Goal: Information Seeking & Learning: Learn about a topic

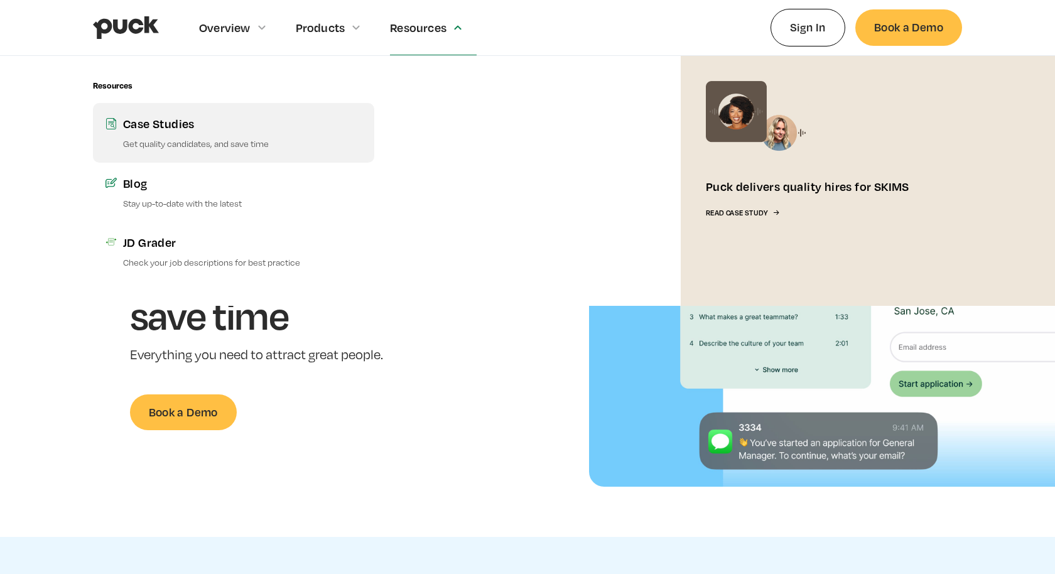
click at [200, 130] on div "Case Studies" at bounding box center [242, 124] width 239 height 16
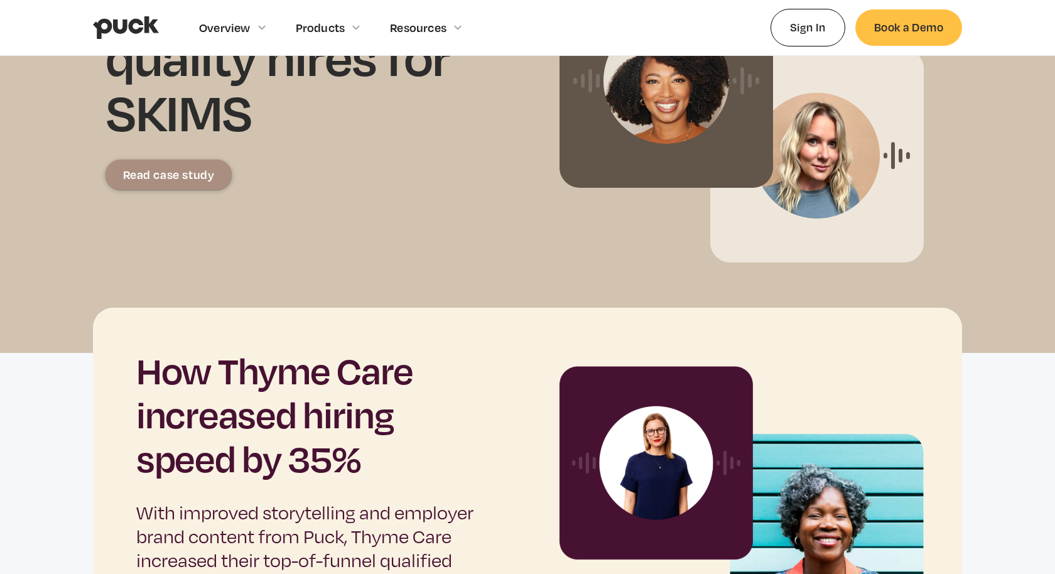
scroll to position [316, 0]
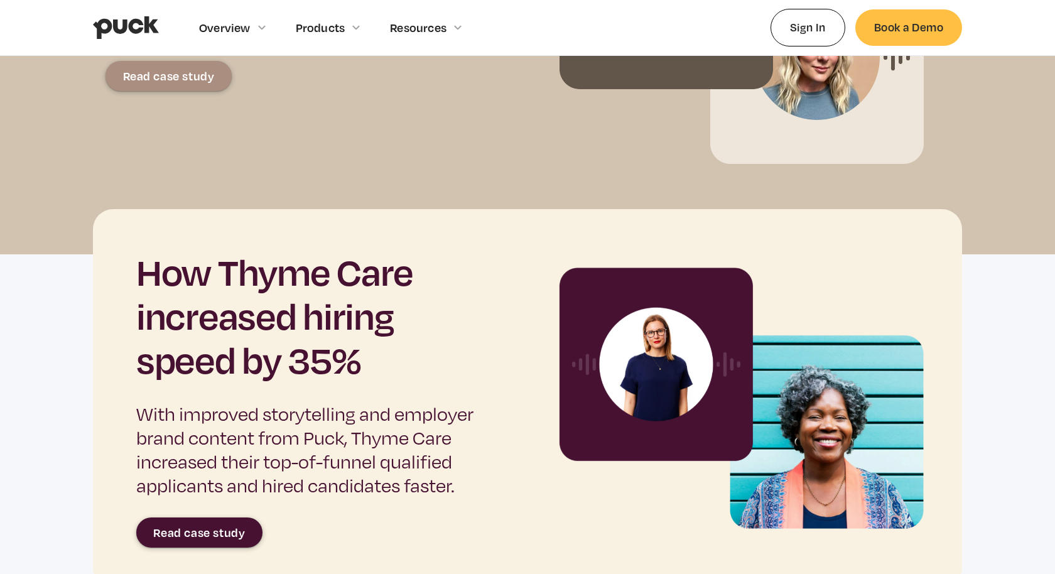
click at [185, 522] on link "Read case study" at bounding box center [199, 532] width 126 height 30
